Goal: Task Accomplishment & Management: Manage account settings

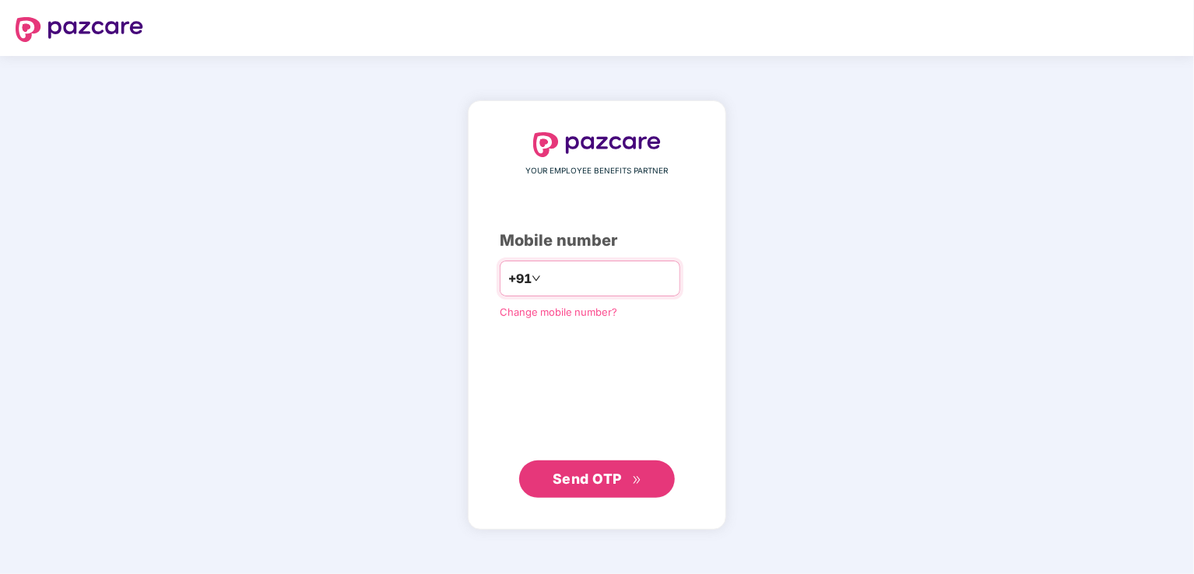
type input "**********"
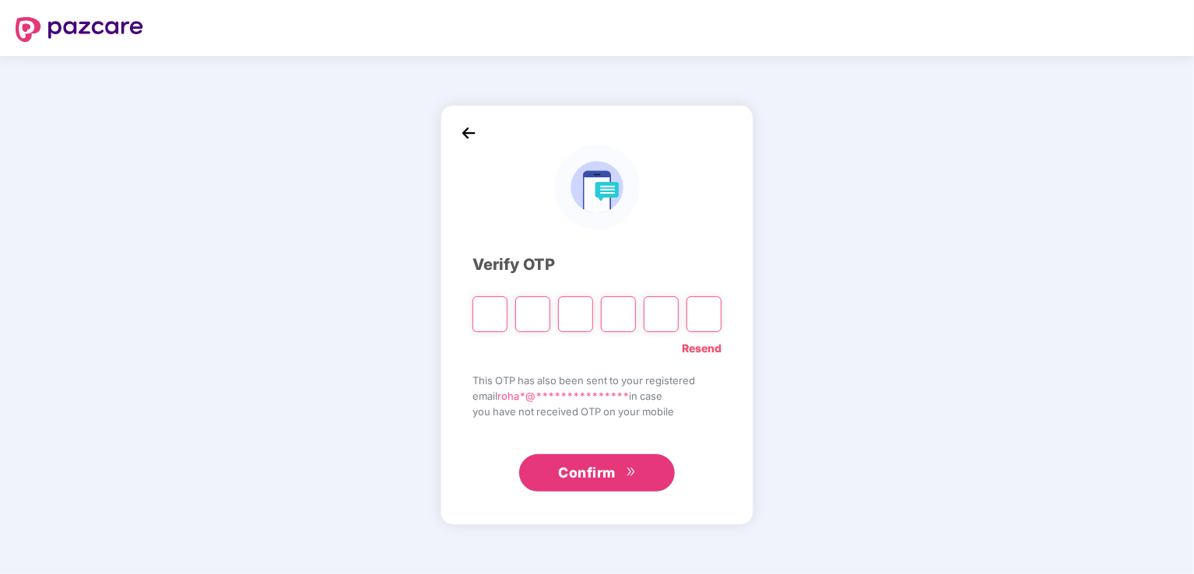
type input "*"
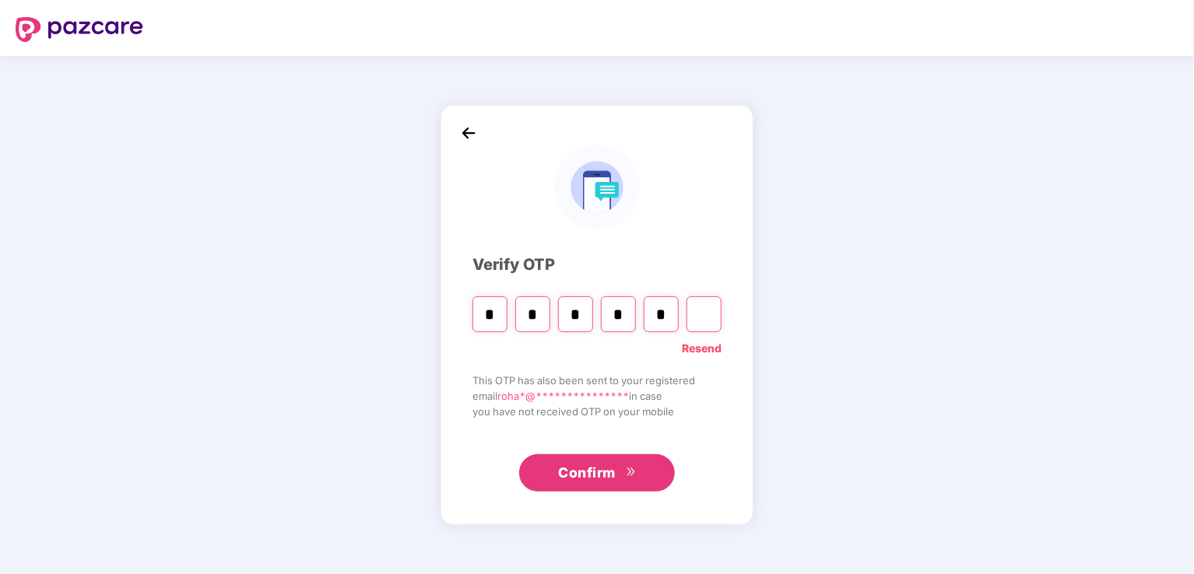
type input "*"
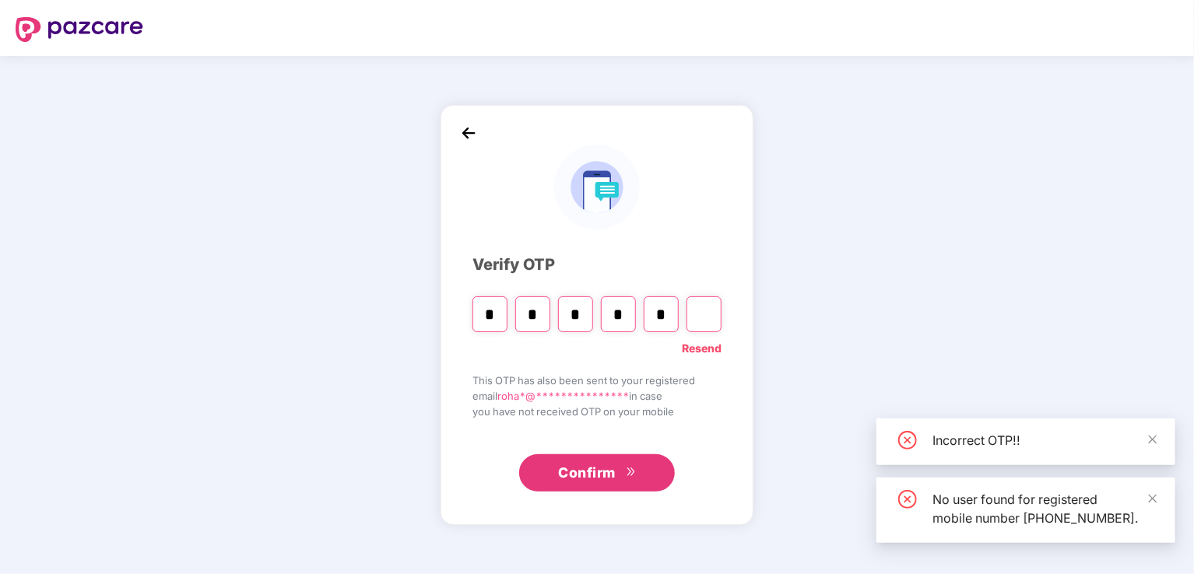
type input "*"
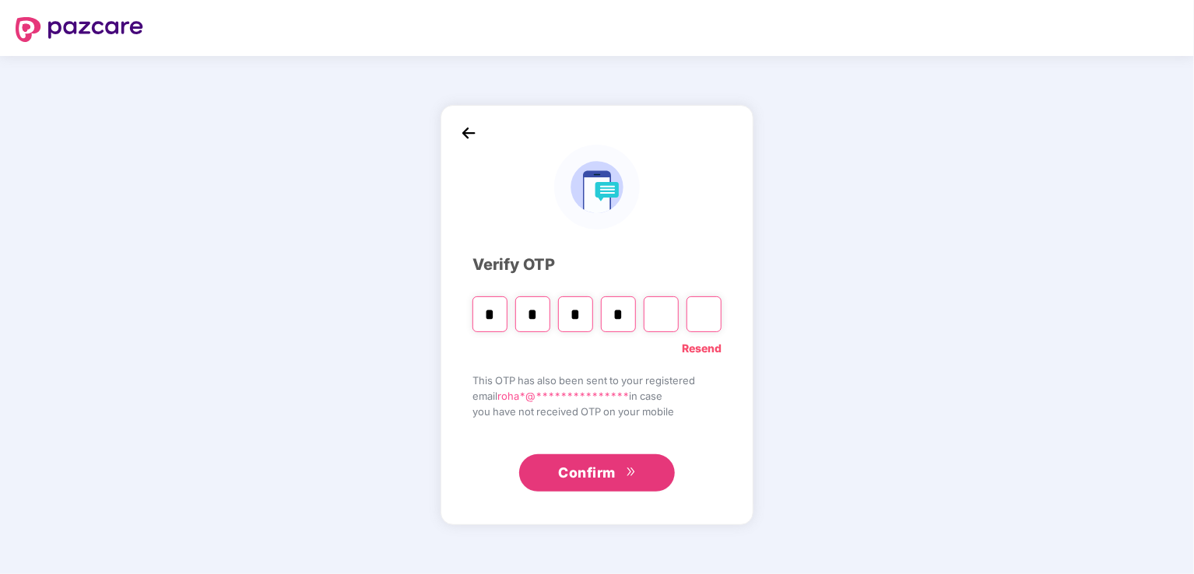
type input "*"
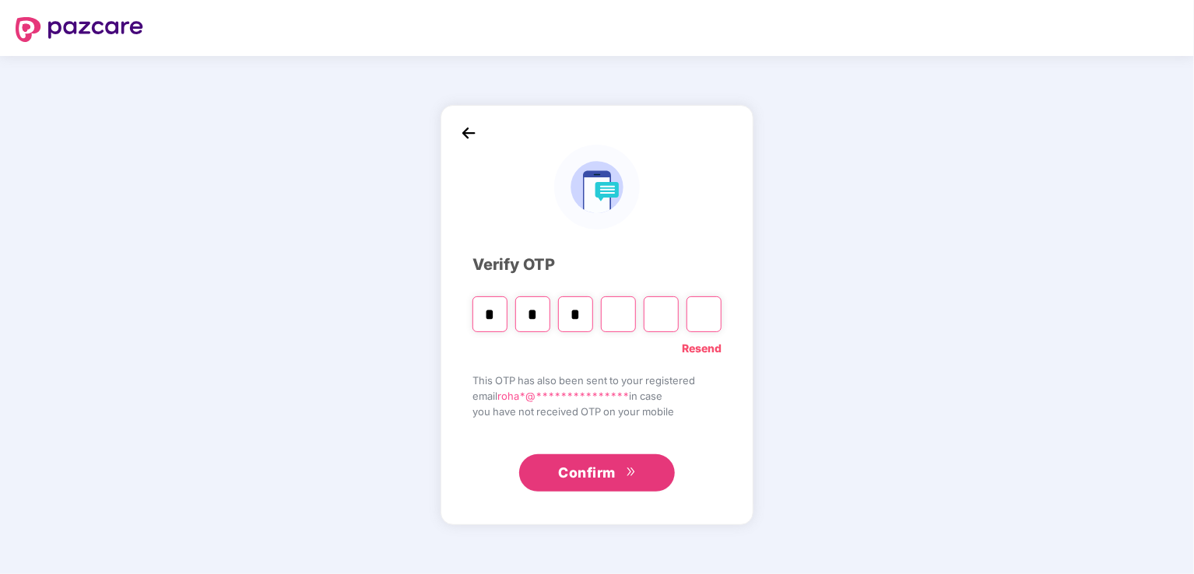
type input "*"
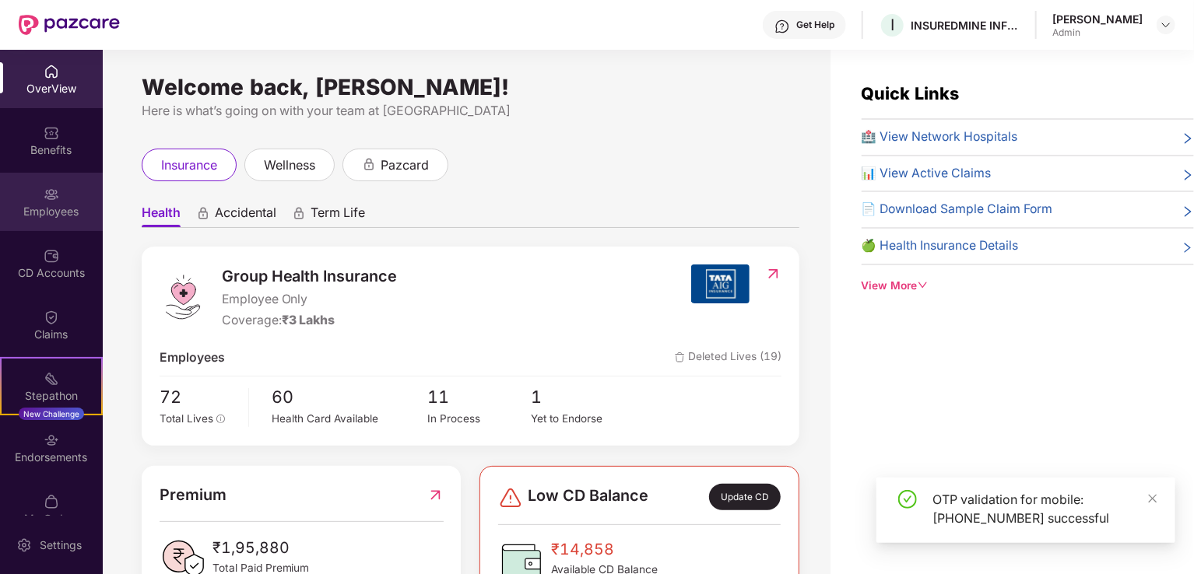
click at [53, 199] on img at bounding box center [52, 195] width 16 height 16
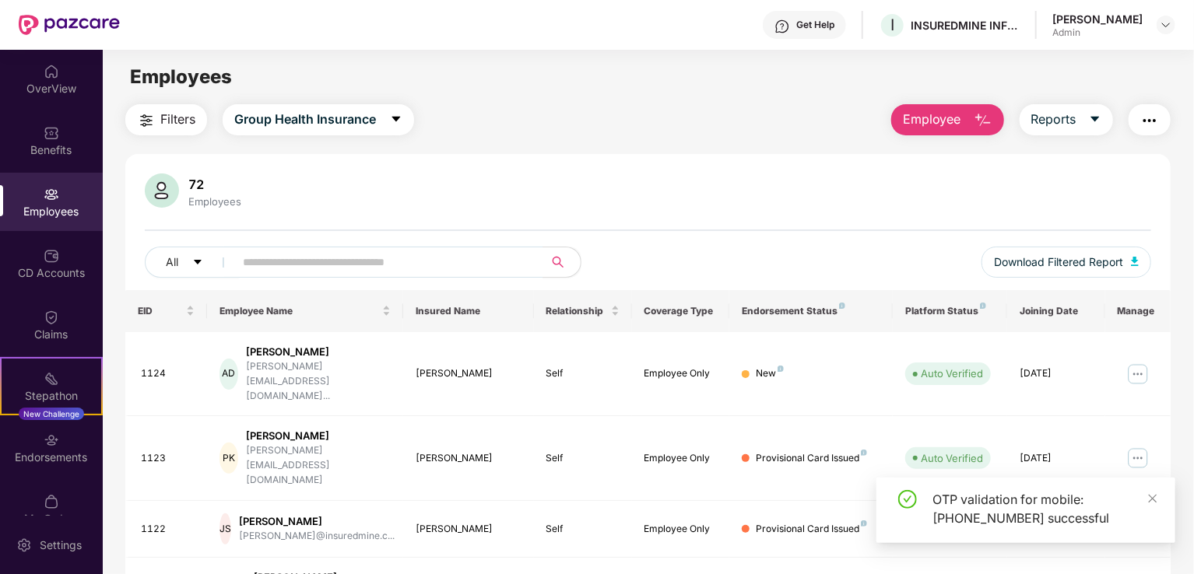
click at [971, 117] on button "Employee" at bounding box center [947, 119] width 113 height 31
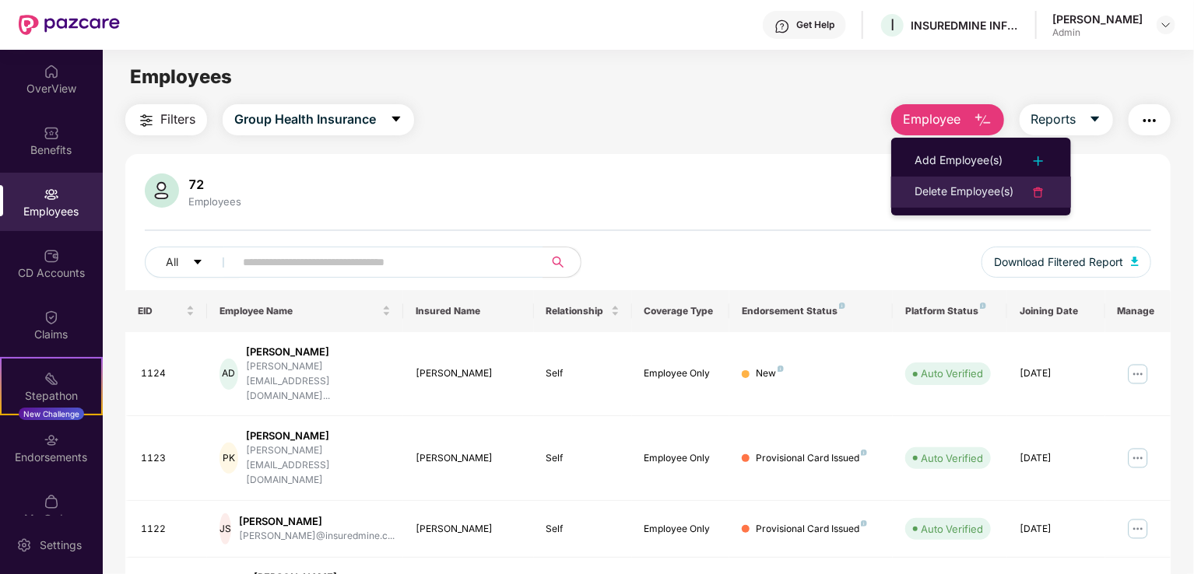
click at [949, 185] on div "Delete Employee(s)" at bounding box center [963, 192] width 99 height 19
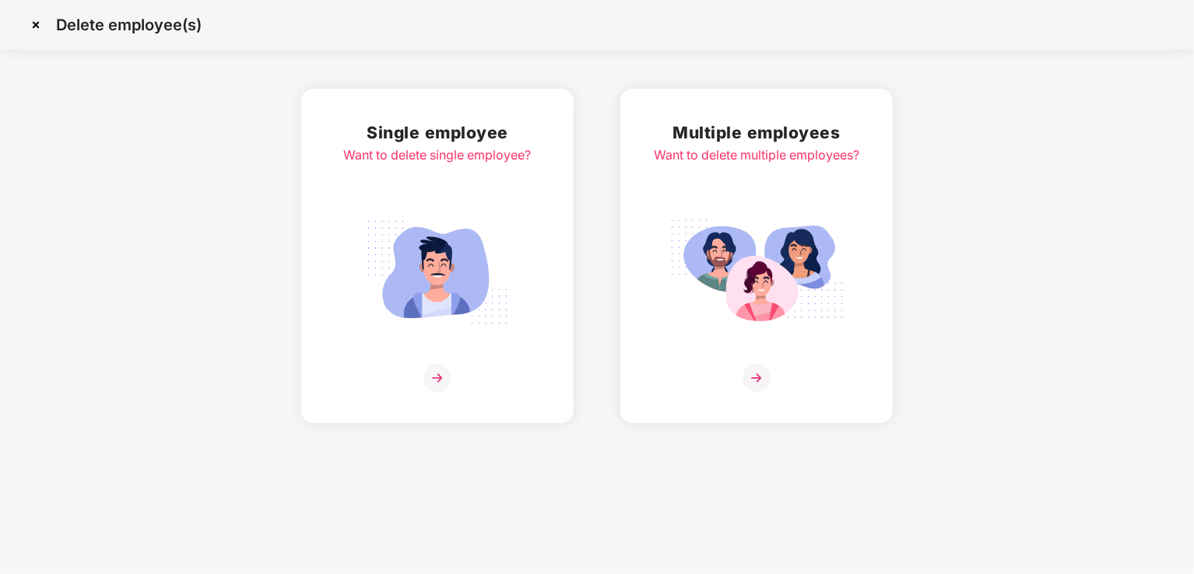
click at [507, 199] on div "Single employee Want to delete single employee?" at bounding box center [438, 256] width 188 height 272
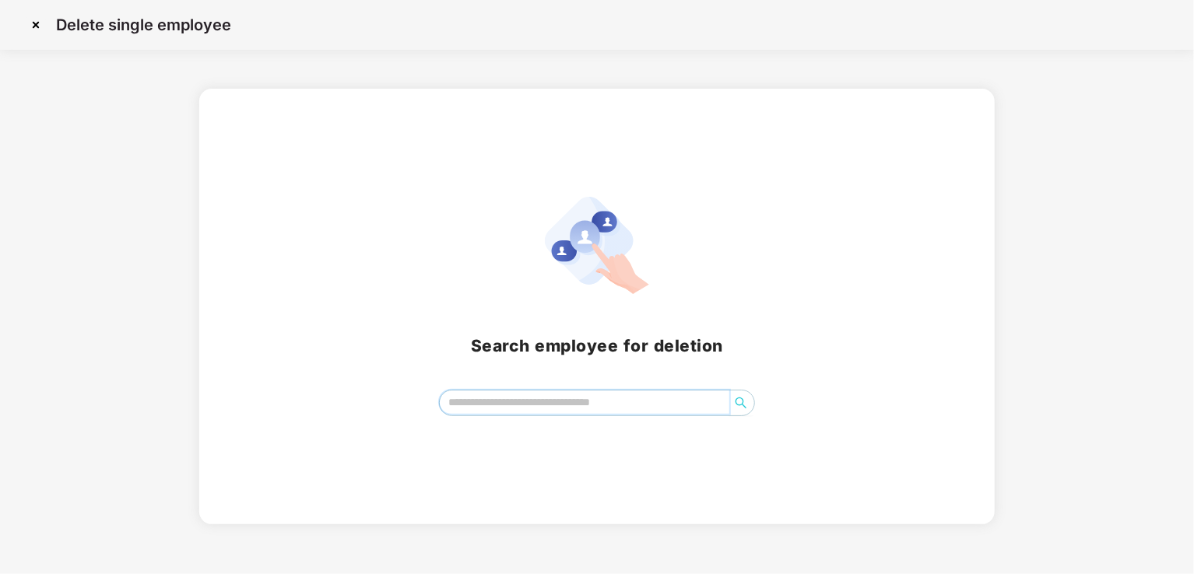
click at [506, 394] on input "search" at bounding box center [584, 402] width 289 height 23
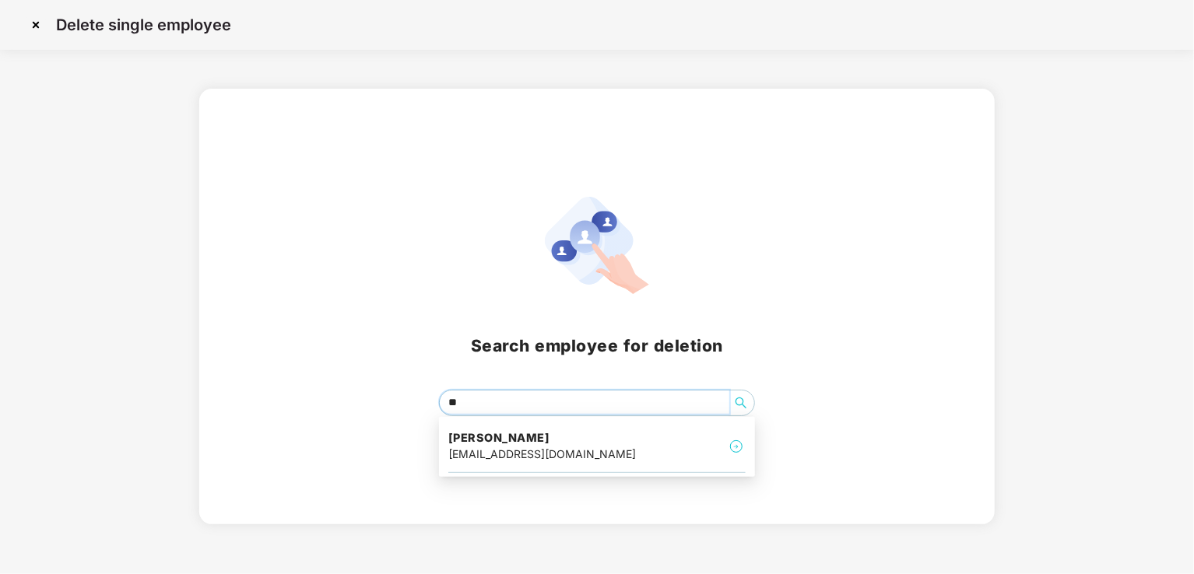
type input "***"
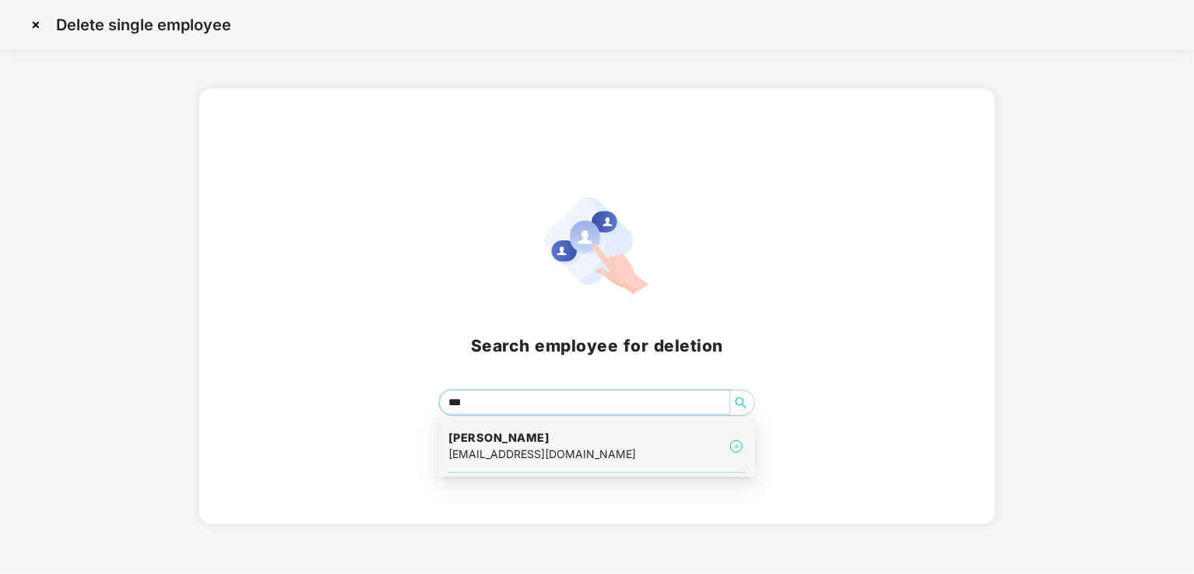
click at [532, 443] on h4 "[PERSON_NAME]" at bounding box center [542, 438] width 188 height 16
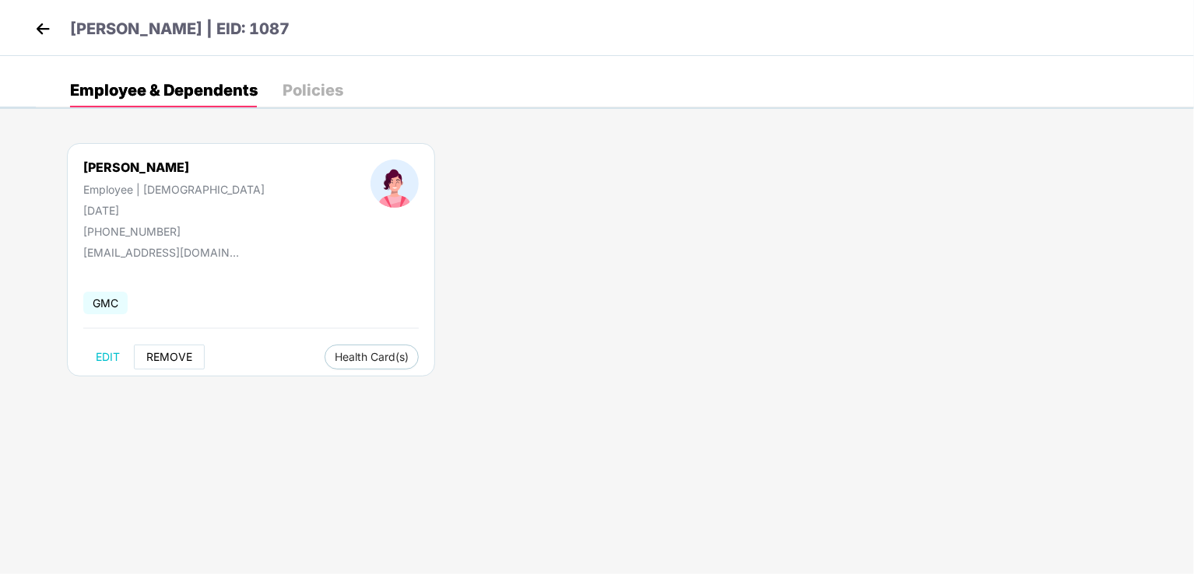
click at [161, 356] on span "REMOVE" at bounding box center [169, 357] width 46 height 12
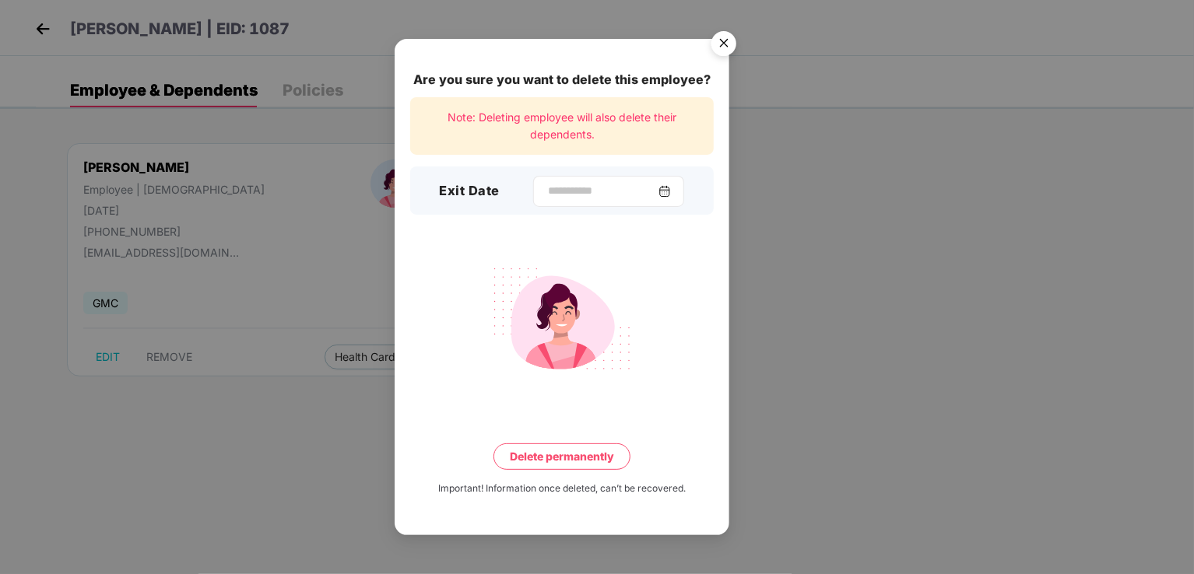
click at [556, 181] on div at bounding box center [608, 191] width 151 height 31
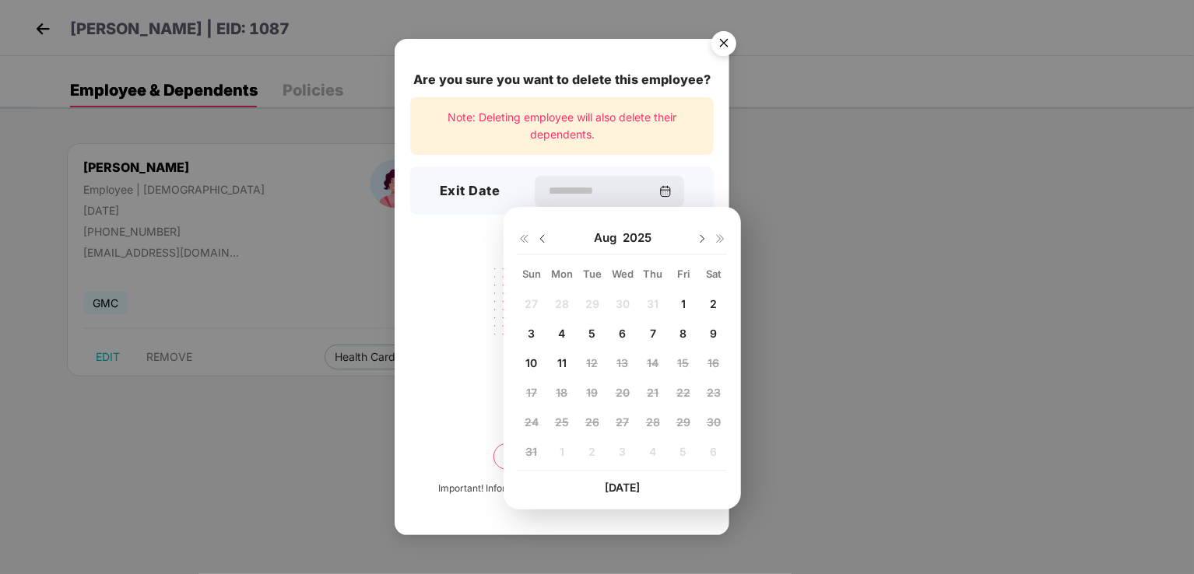
click at [682, 342] on div "8" at bounding box center [683, 333] width 23 height 23
type input "**********"
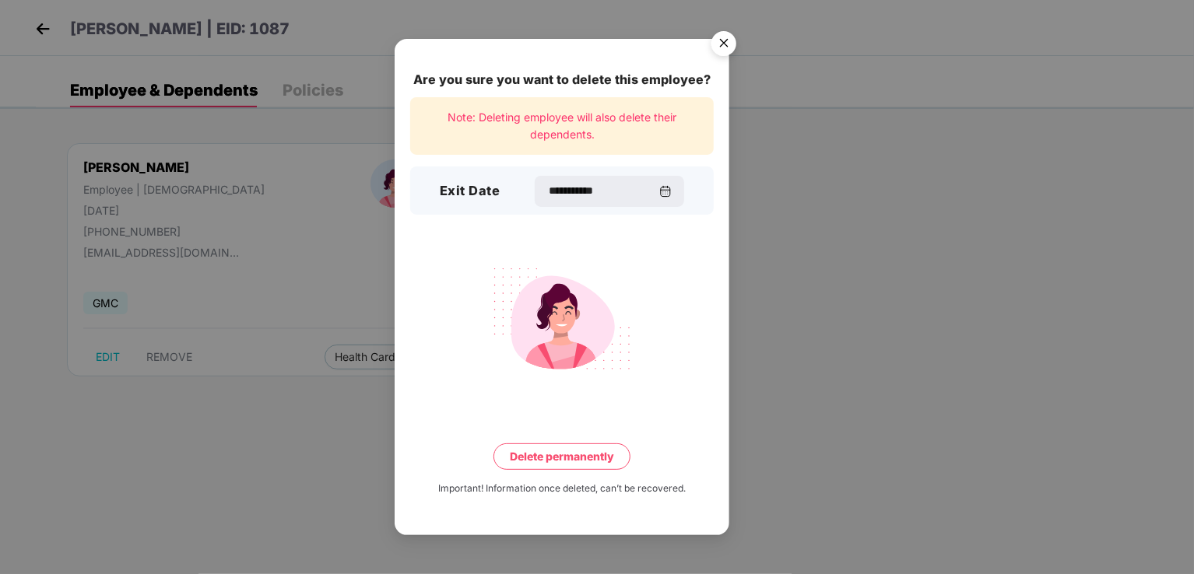
click at [522, 458] on button "Delete permanently" at bounding box center [561, 457] width 137 height 26
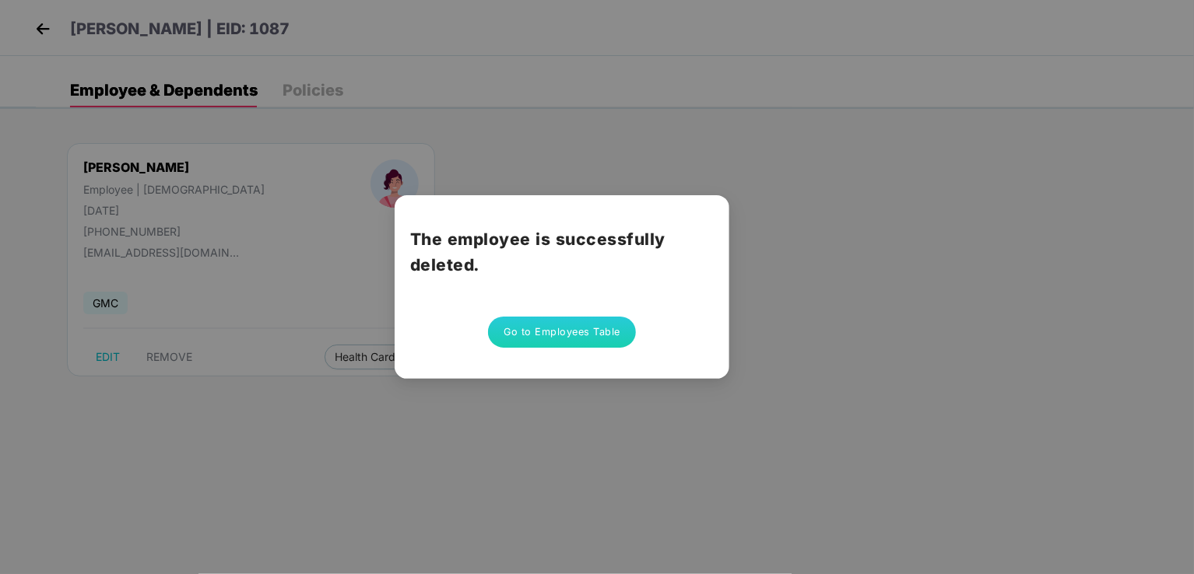
click at [672, 418] on div "The employee is successfully deleted. Go to Employees Table" at bounding box center [597, 287] width 1194 height 574
click at [544, 331] on button "Go to Employees Table" at bounding box center [562, 332] width 148 height 31
